Goal: Task Accomplishment & Management: Manage account settings

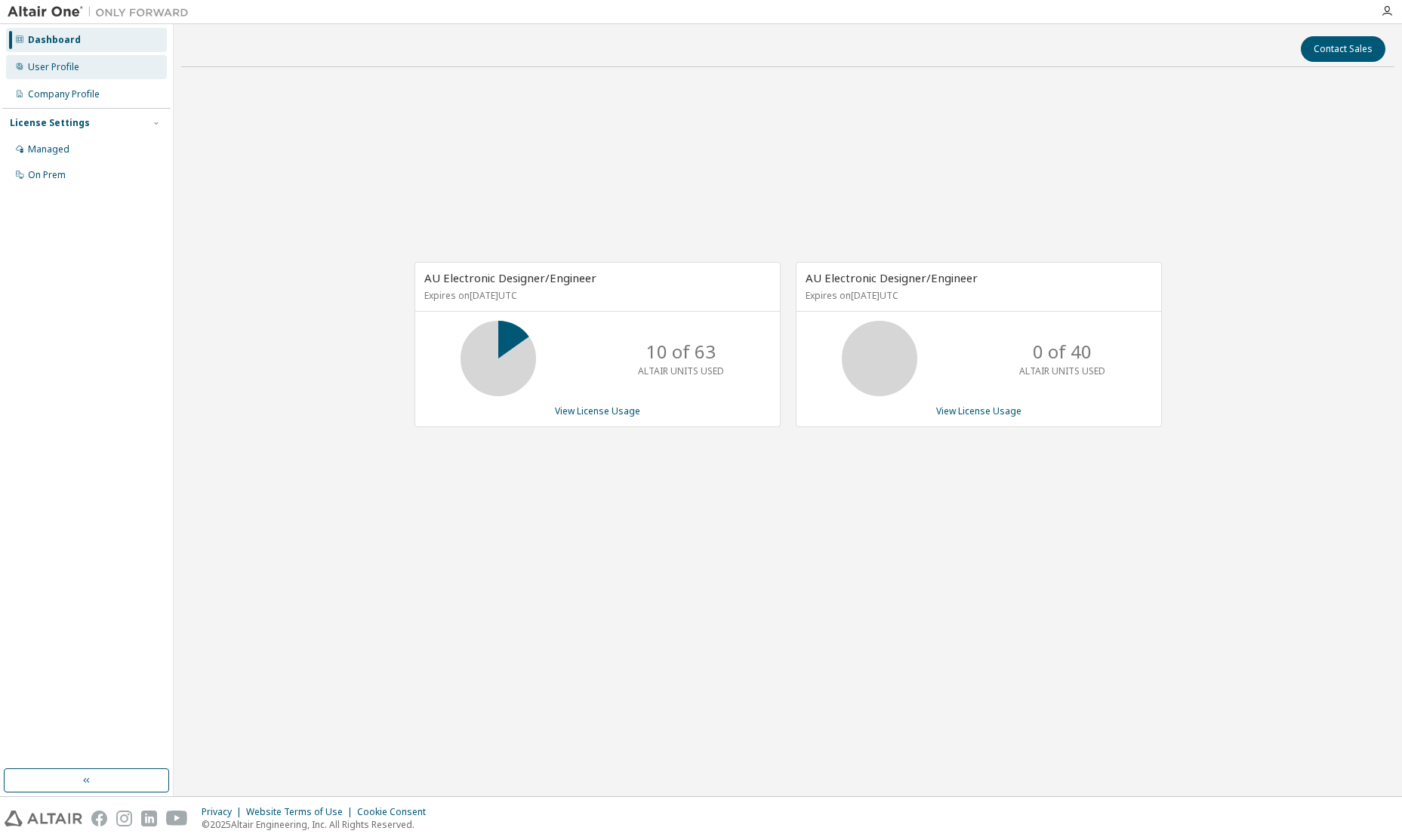
click at [56, 67] on div "User Profile" at bounding box center [54, 67] width 52 height 12
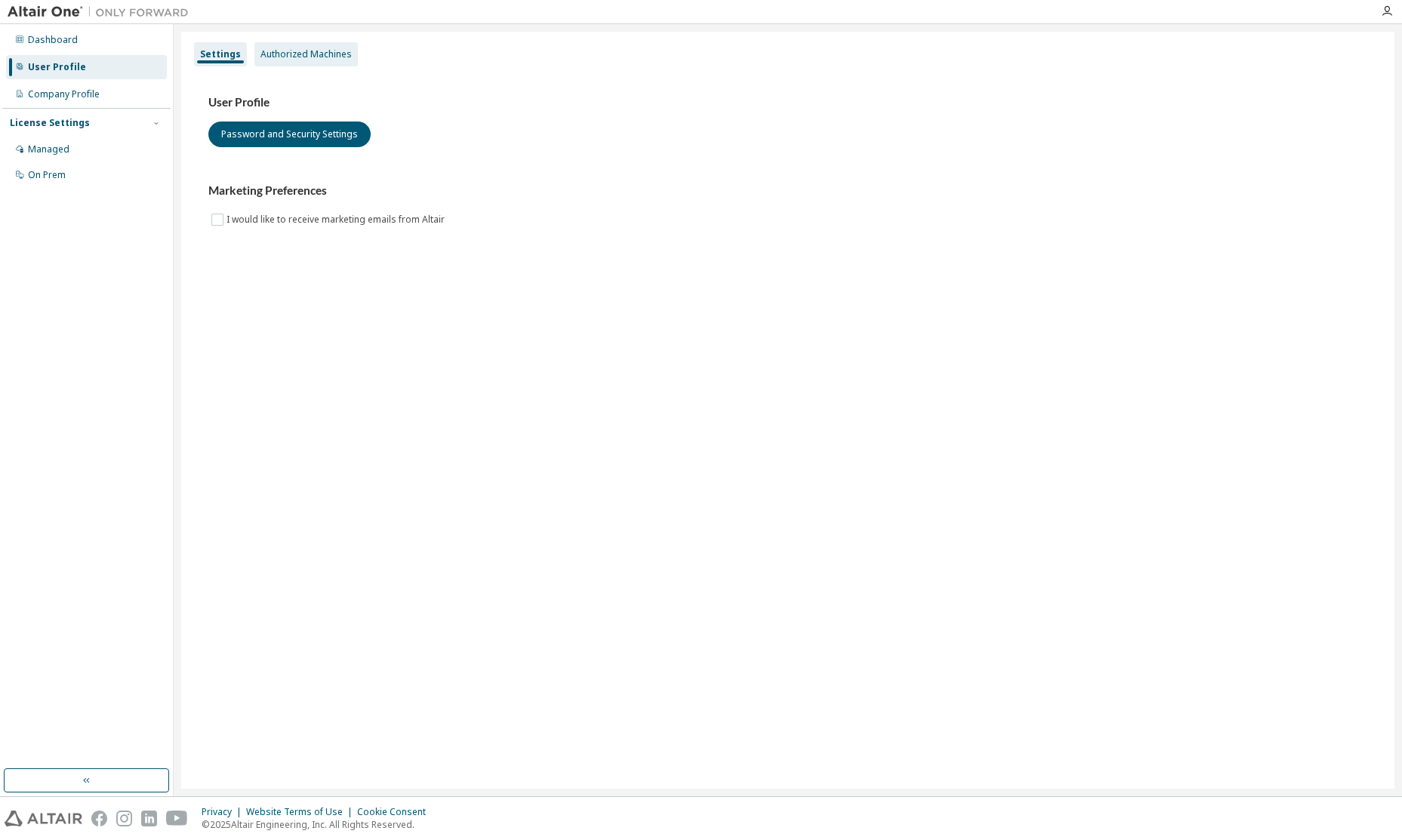
click at [296, 55] on div "Authorized Machines" at bounding box center [306, 55] width 91 height 12
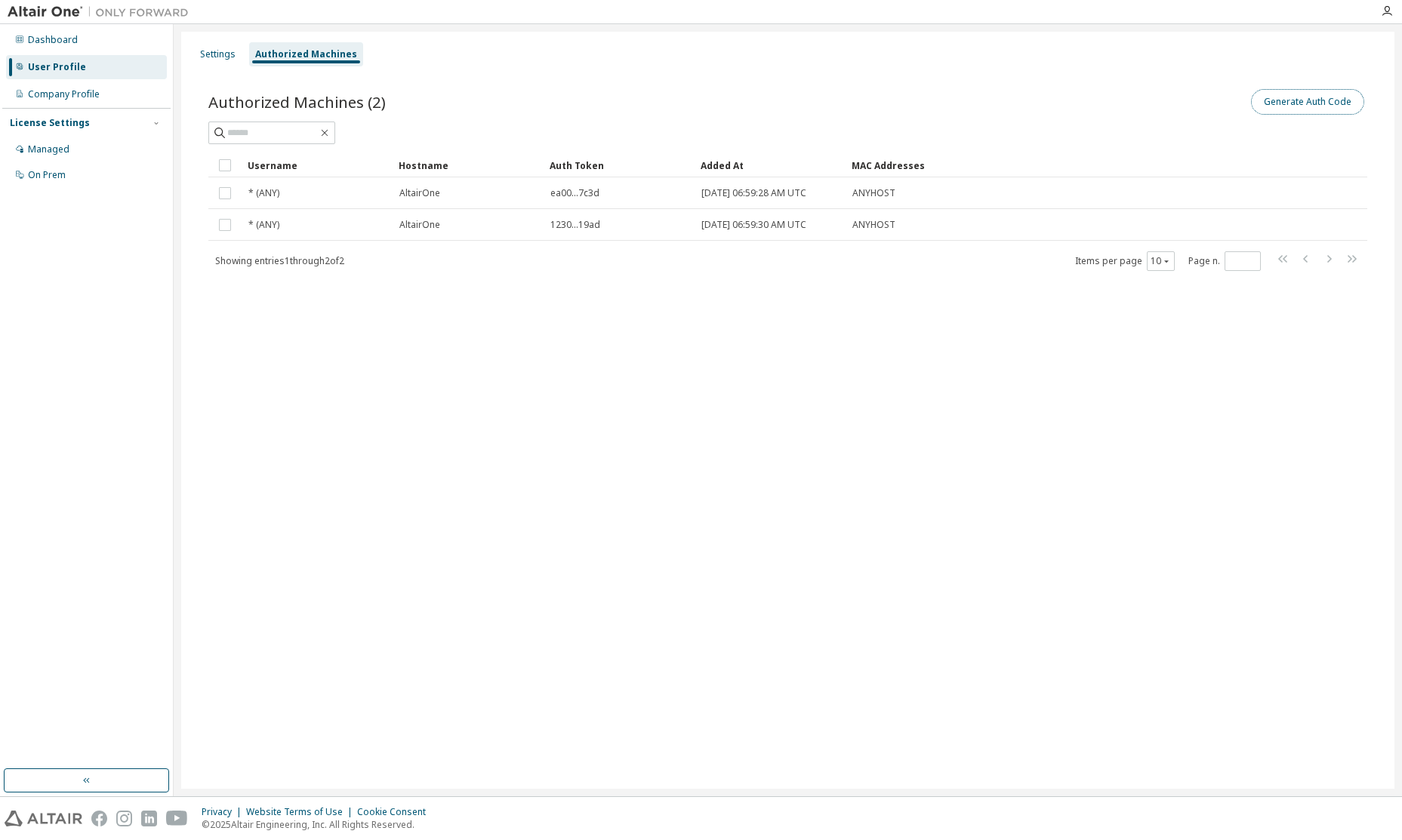
click at [1336, 105] on button "Generate Auth Code" at bounding box center [1307, 102] width 113 height 26
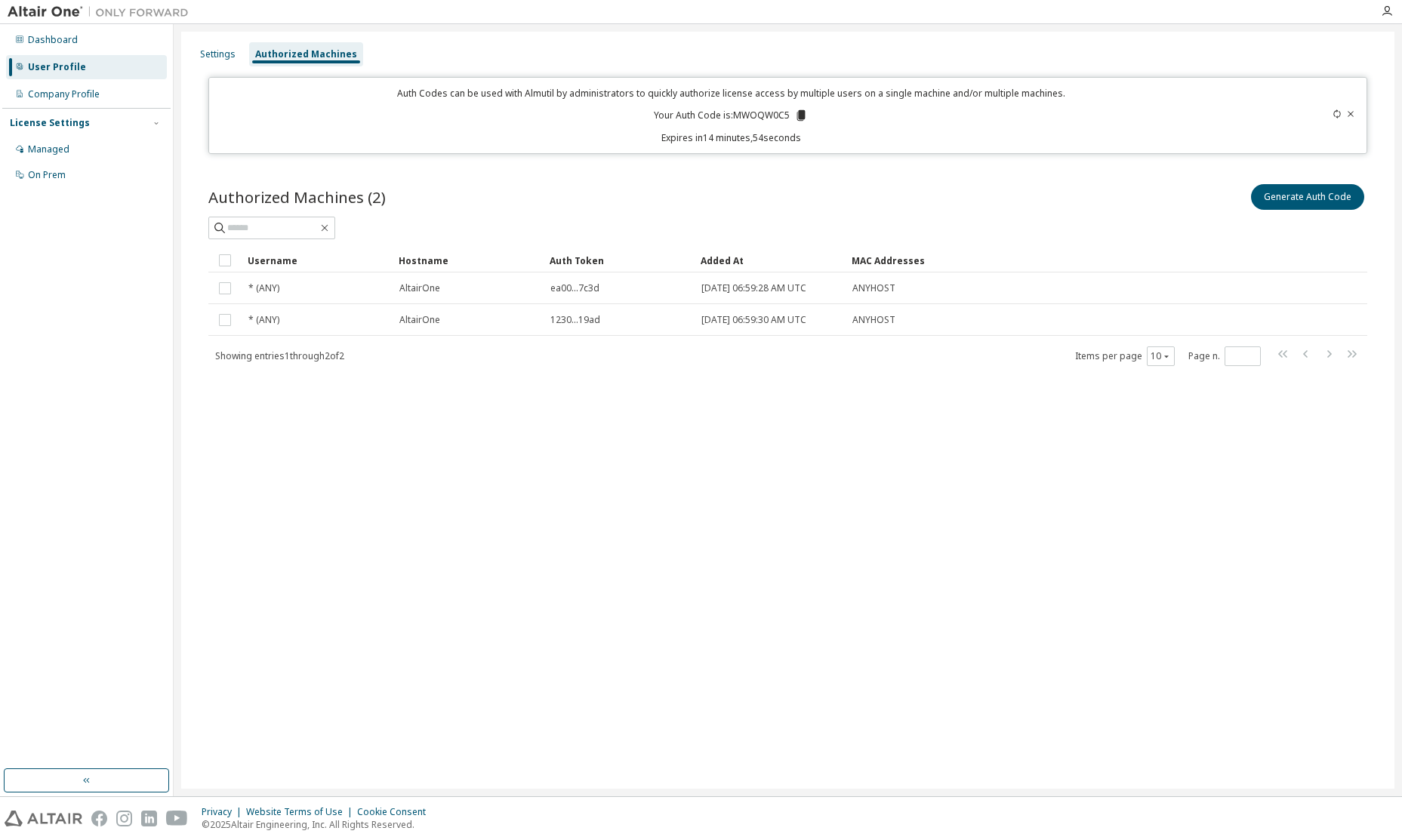
click at [801, 114] on icon at bounding box center [801, 115] width 8 height 11
click at [1067, 559] on div "Settings Authorized Machines Auth Codes can be used with Almutil by administrat…" at bounding box center [788, 410] width 1213 height 757
